Goal: Transaction & Acquisition: Purchase product/service

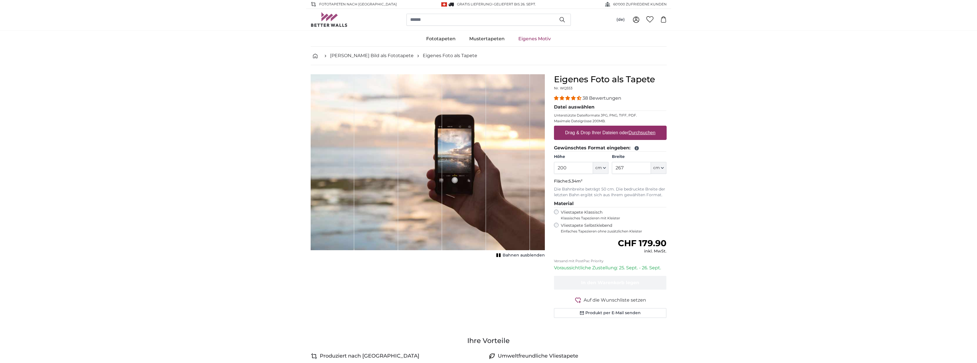
click at [572, 167] on input "200" at bounding box center [573, 168] width 39 height 12
type input "277"
type input "500"
click at [568, 225] on label "Vliestapete Selbstklebend Einfaches Tapezieren ohne zusätzlichen Kleister" at bounding box center [614, 228] width 106 height 11
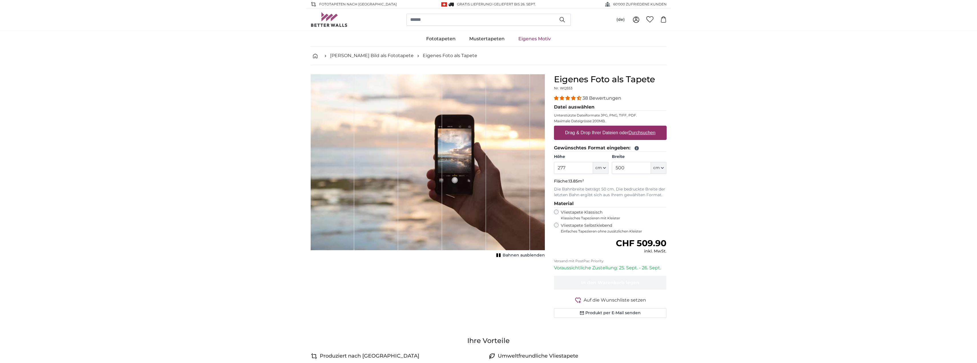
click at [572, 210] on label "Vliestapete Klassisch Klassisches Tapezieren mit Kleister" at bounding box center [611, 214] width 101 height 11
click at [570, 225] on label "Vliestapete Selbstklebend Einfaches Tapezieren ohne zusätzlichen Kleister" at bounding box center [614, 228] width 106 height 11
